Goal: Information Seeking & Learning: Learn about a topic

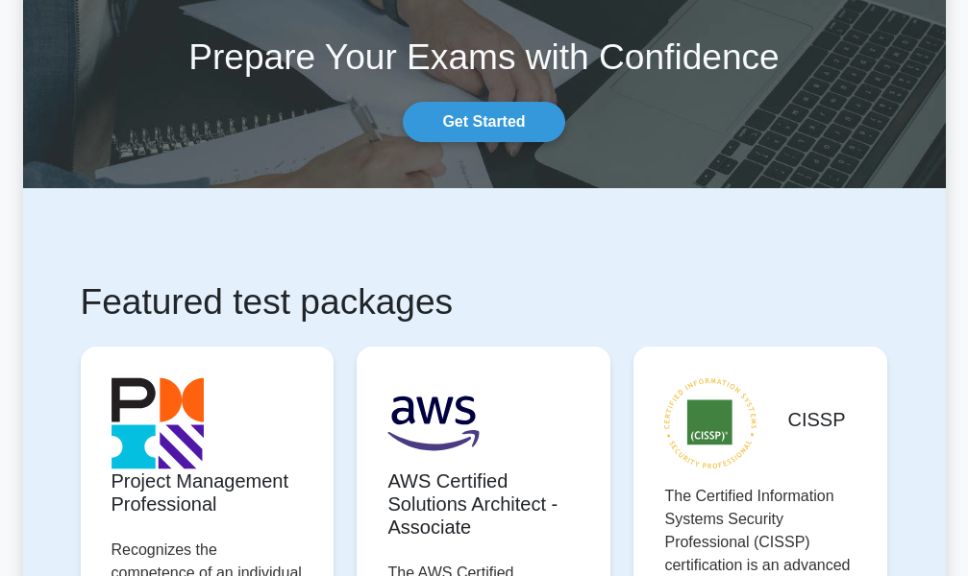
scroll to position [384, 0]
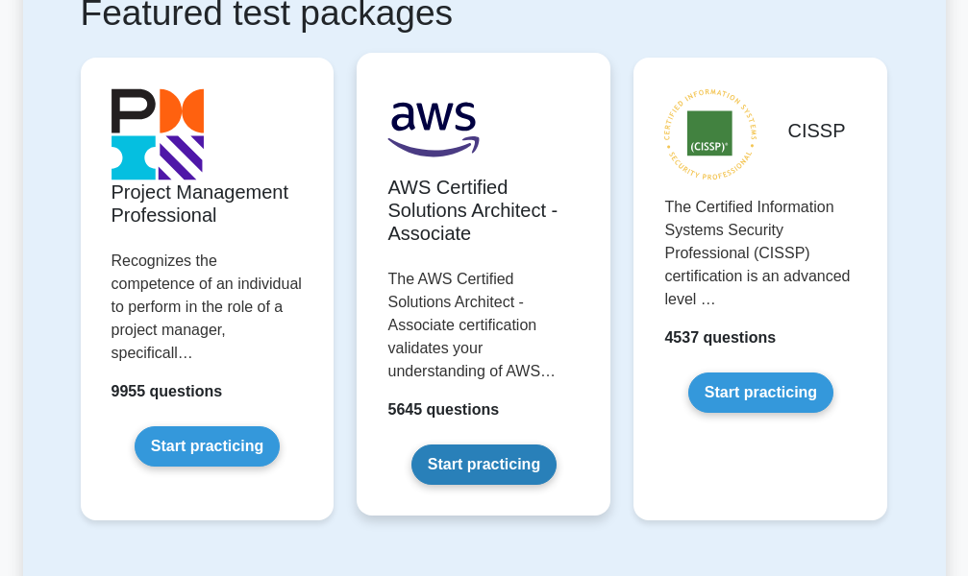
click at [484, 452] on link "Start practicing" at bounding box center [483, 465] width 145 height 40
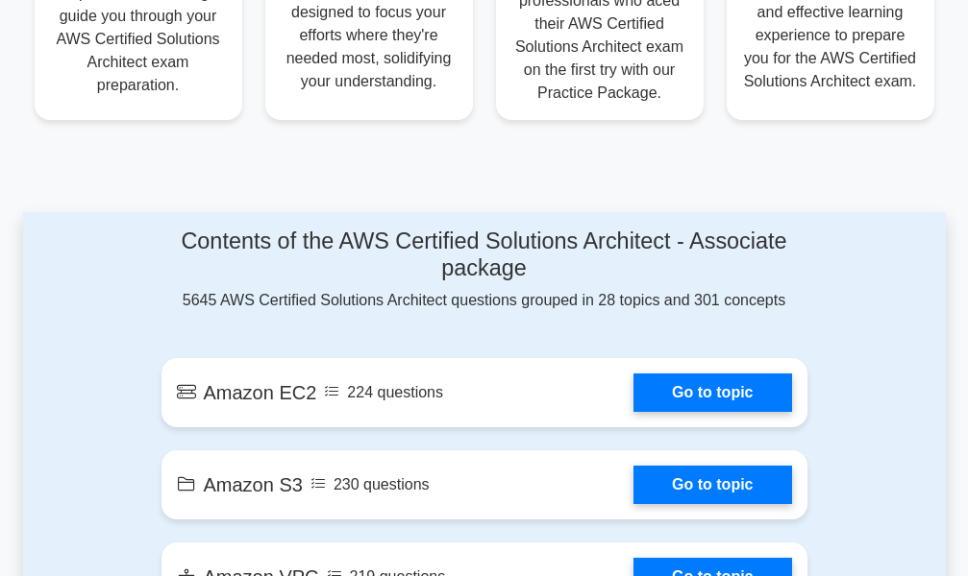
scroll to position [865, 0]
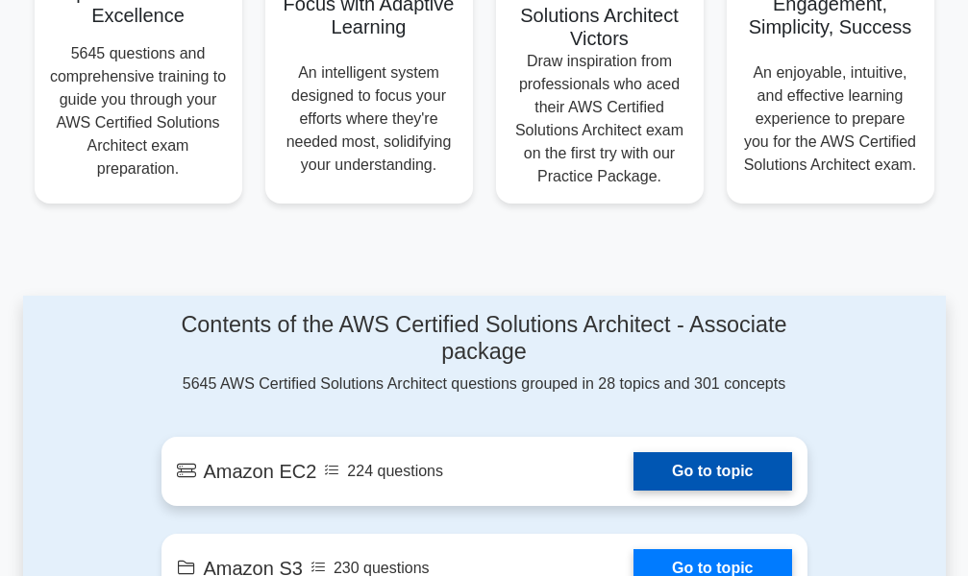
click at [697, 453] on link "Go to topic" at bounding box center [712, 472] width 158 height 38
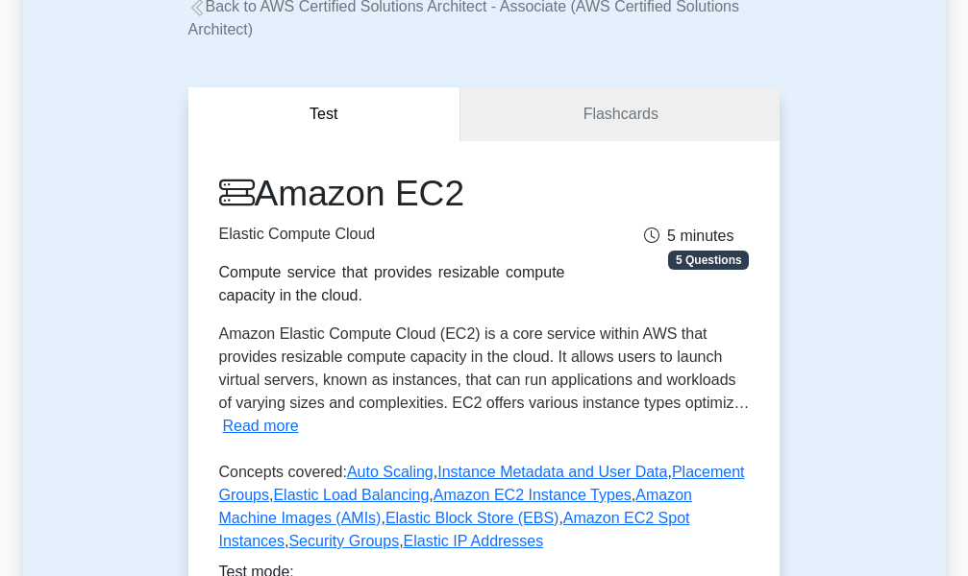
scroll to position [480, 0]
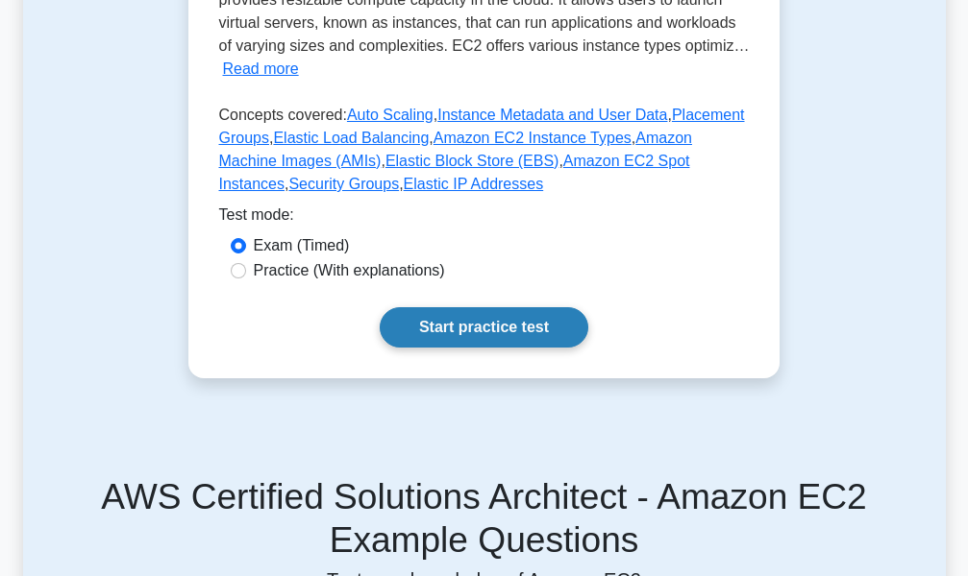
click at [537, 336] on link "Start practice test" at bounding box center [484, 327] width 208 height 40
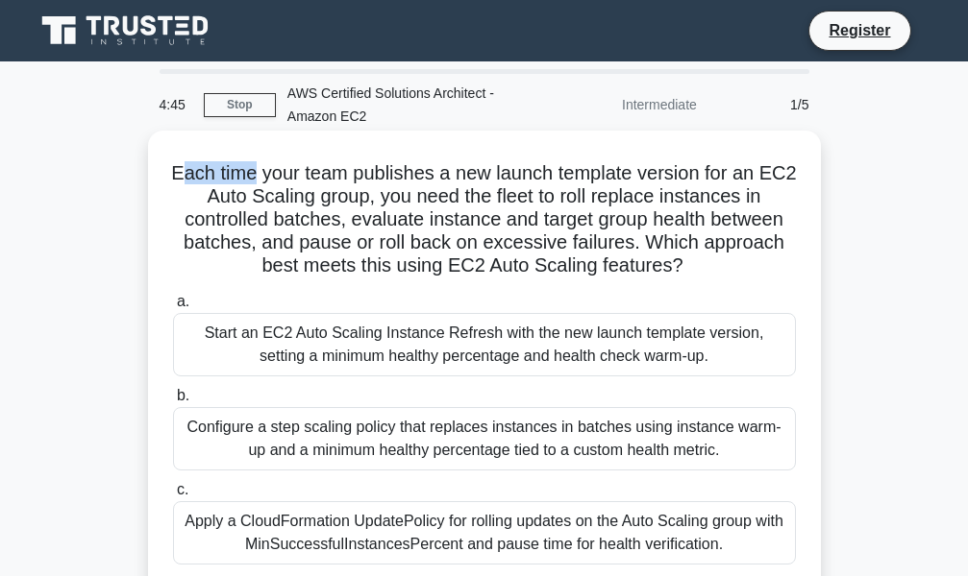
drag, startPoint x: 193, startPoint y: 172, endPoint x: 269, endPoint y: 175, distance: 76.0
click at [269, 175] on h5 "Each time your team publishes a new launch template version for an EC2 Auto Sca…" at bounding box center [484, 219] width 626 height 117
